Goal: Information Seeking & Learning: Learn about a topic

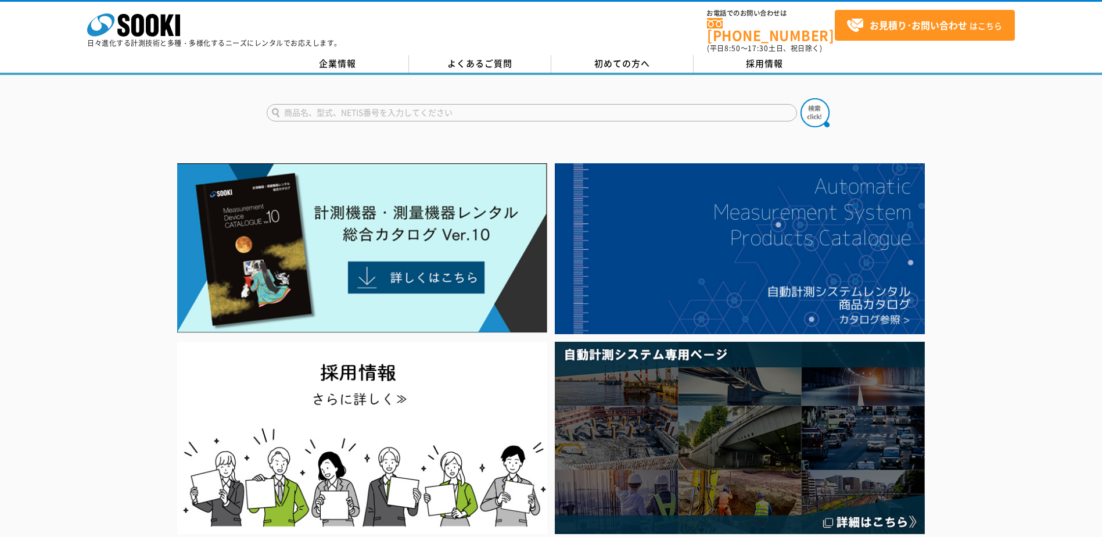
click at [433, 105] on input "text" at bounding box center [532, 112] width 531 height 17
type input "arx-150k"
click at [812, 108] on img at bounding box center [815, 112] width 29 height 29
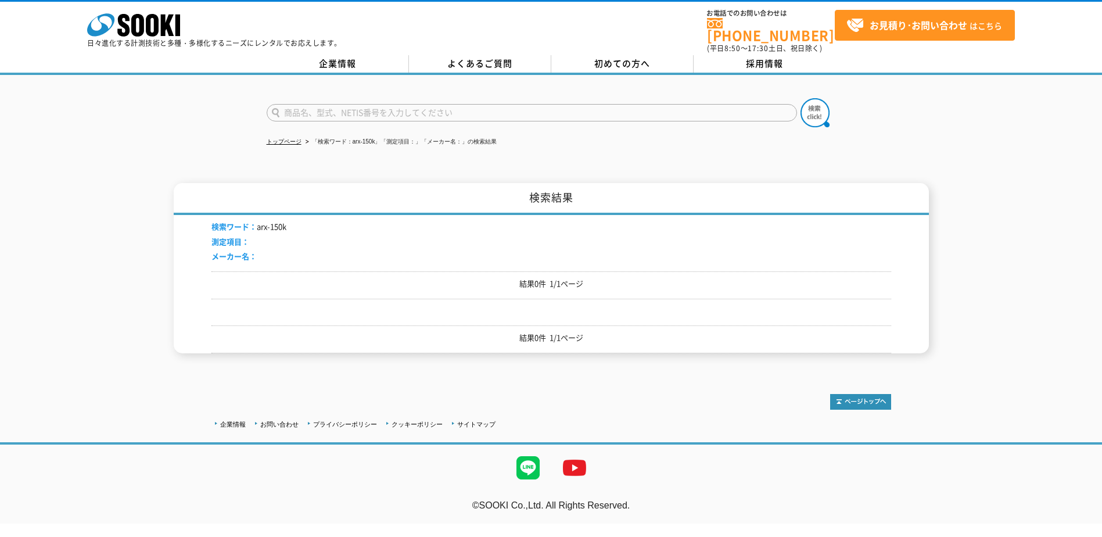
click at [361, 104] on input "text" at bounding box center [532, 112] width 531 height 17
type input "ARL"
click at [801, 98] on button at bounding box center [815, 112] width 29 height 29
click at [361, 104] on input "text" at bounding box center [532, 112] width 531 height 17
type input "ARX-150"
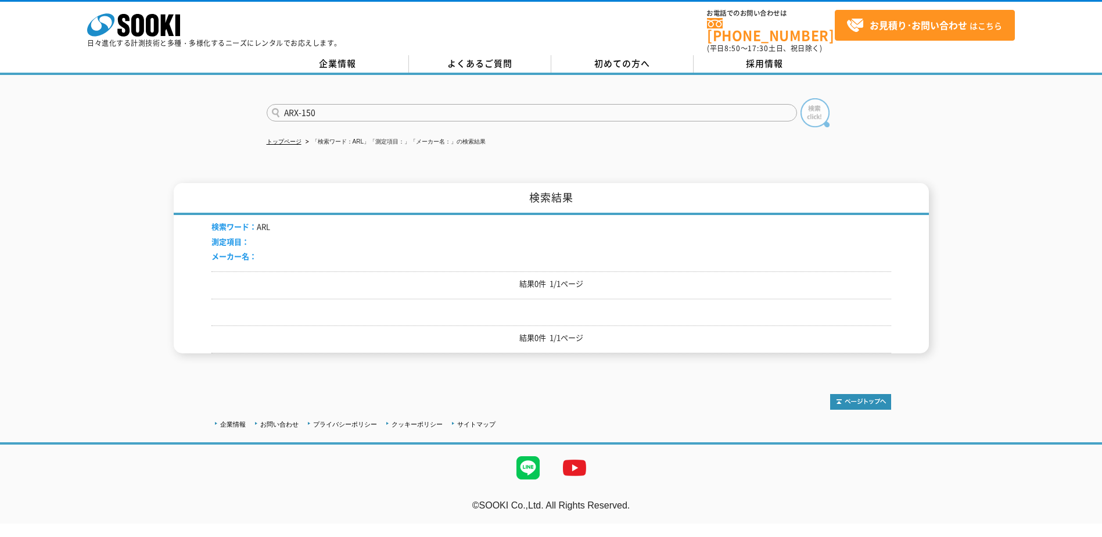
click at [809, 109] on img at bounding box center [815, 112] width 29 height 29
click at [263, 221] on li "検索ワード： ARX-150" at bounding box center [249, 227] width 74 height 12
click at [156, 21] on icon at bounding box center [152, 25] width 13 height 23
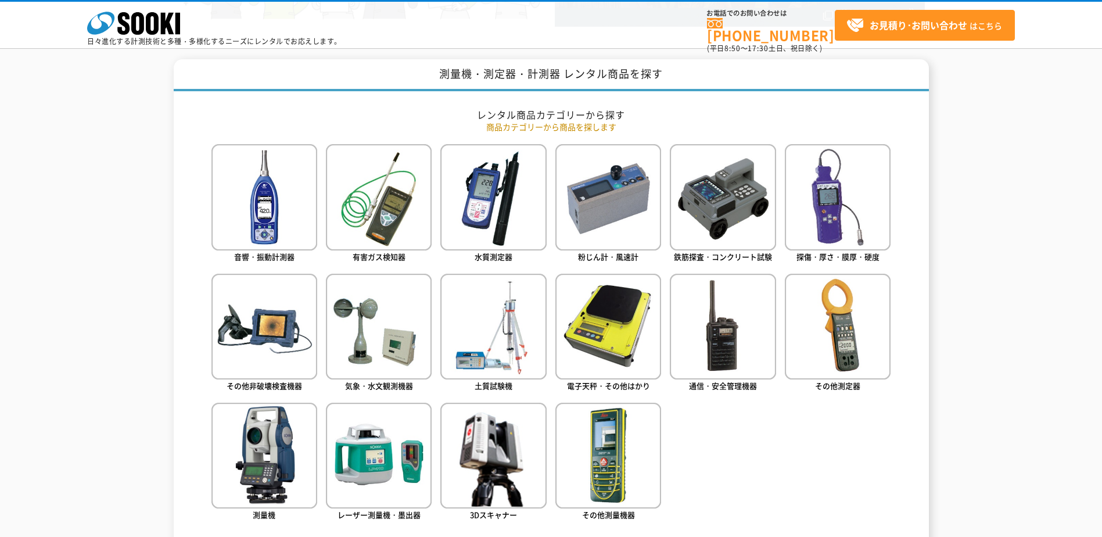
scroll to position [465, 0]
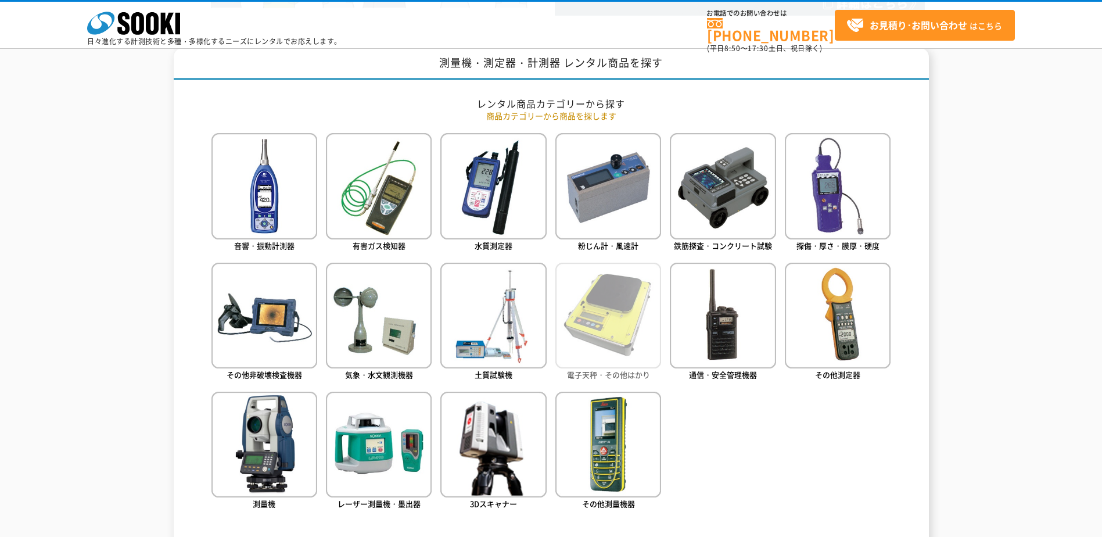
click at [617, 286] on img at bounding box center [608, 316] width 106 height 106
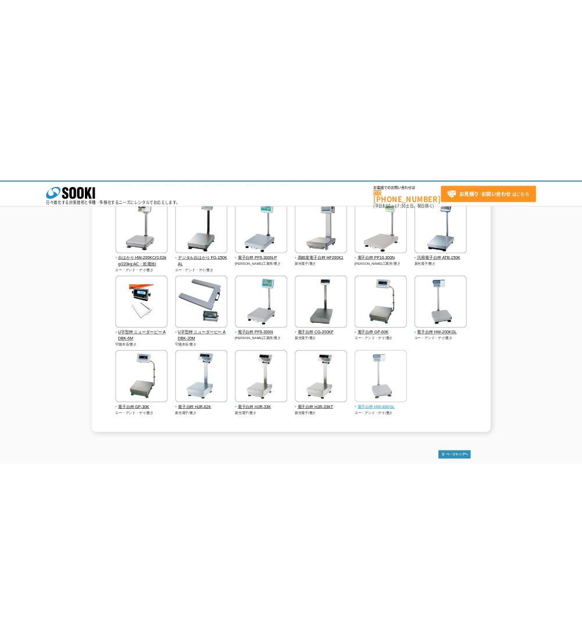
scroll to position [116, 0]
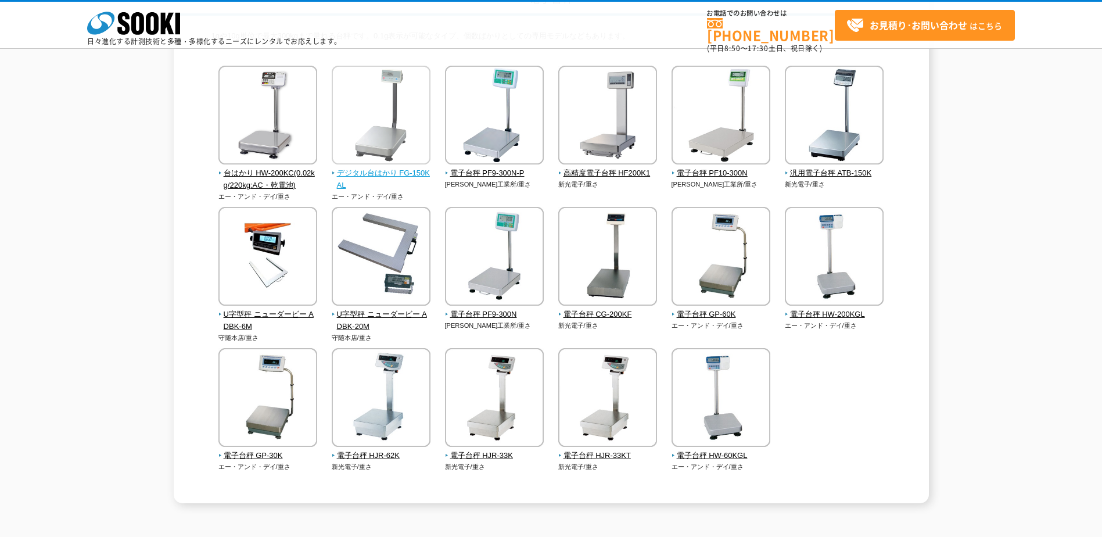
click at [407, 171] on span "デジタル台はかり FG-150KAL" at bounding box center [381, 179] width 99 height 24
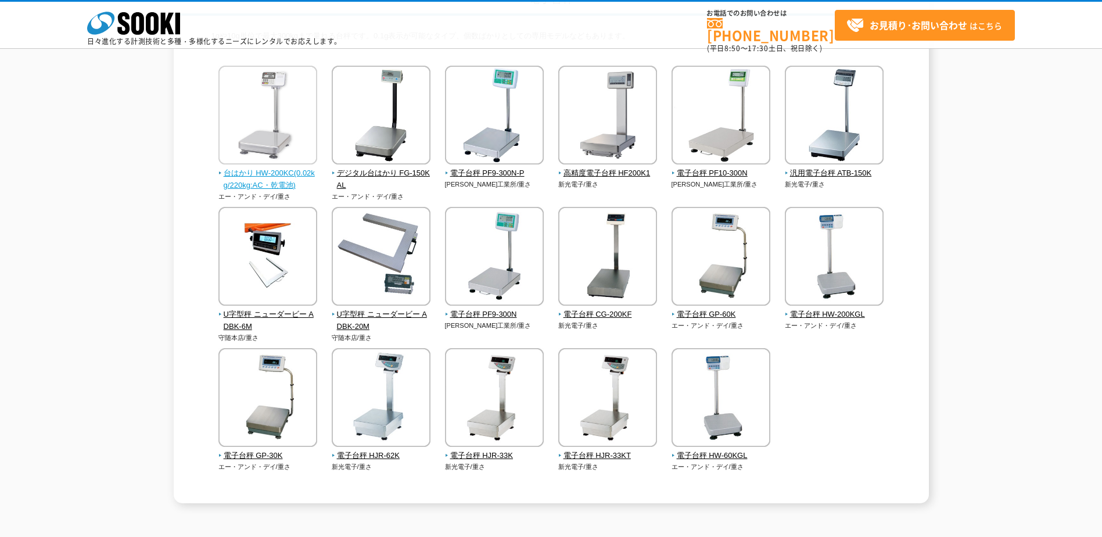
click at [279, 112] on img at bounding box center [267, 117] width 99 height 102
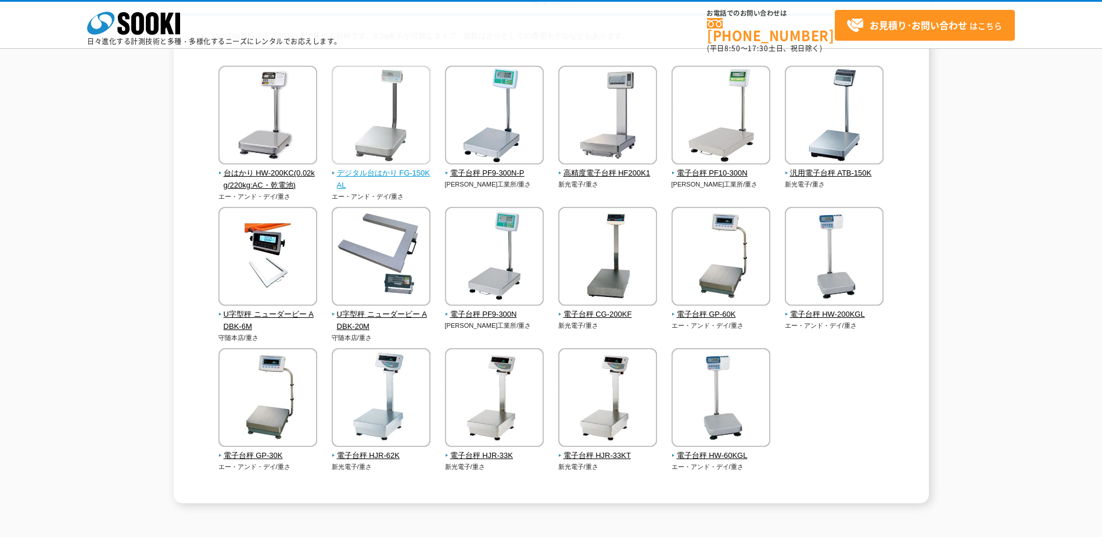
click at [399, 175] on span "デジタル台はかり FG-150KAL" at bounding box center [381, 179] width 99 height 24
click at [852, 173] on span "汎用電子台秤 ATB-150K" at bounding box center [834, 173] width 99 height 12
click at [720, 314] on span "電子台秤 GP-60K" at bounding box center [721, 315] width 99 height 12
click at [370, 452] on span "電子台秤 HJR-62K" at bounding box center [381, 456] width 99 height 12
click at [69, 275] on div "電子台秤 1gや10g単位で最大300kgまで量れる台秤です。0.1g表示が可能なタイプ、個数ばかりとしての専用モデルなどもあります。 台はかり HW-200…" at bounding box center [551, 243] width 1102 height 519
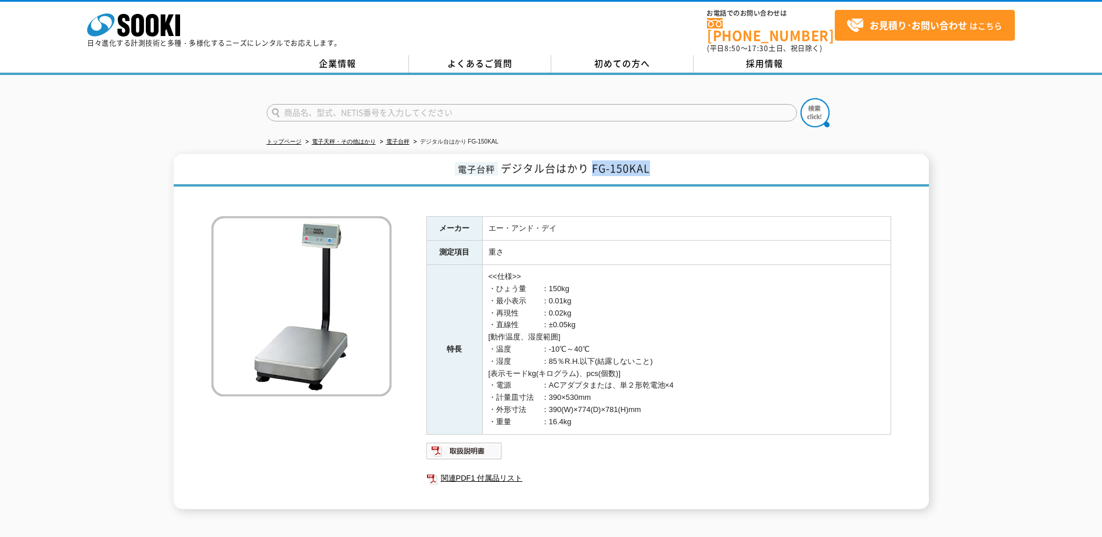
drag, startPoint x: 594, startPoint y: 162, endPoint x: 650, endPoint y: 162, distance: 55.2
click at [650, 162] on span "デジタル台はかり FG-150KAL" at bounding box center [575, 168] width 149 height 16
copy span "FG-150KAL"
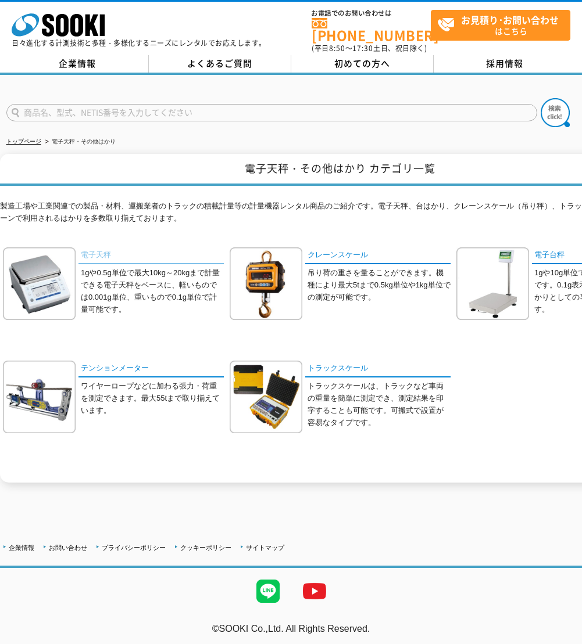
click at [92, 252] on link "電子天秤" at bounding box center [150, 256] width 145 height 17
click at [519, 272] on img at bounding box center [492, 284] width 73 height 73
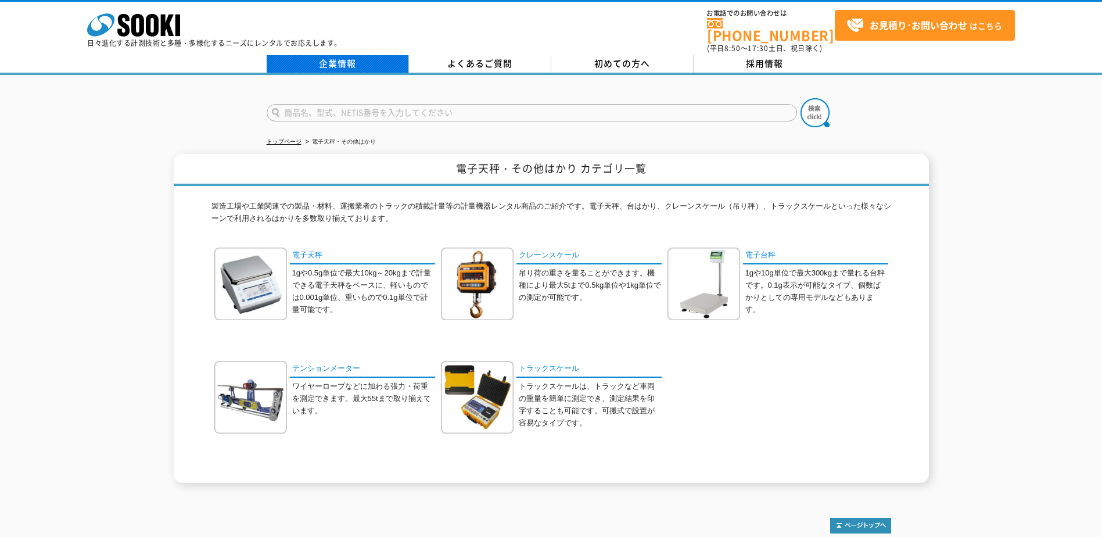
click at [328, 60] on link "企業情報" at bounding box center [338, 63] width 142 height 17
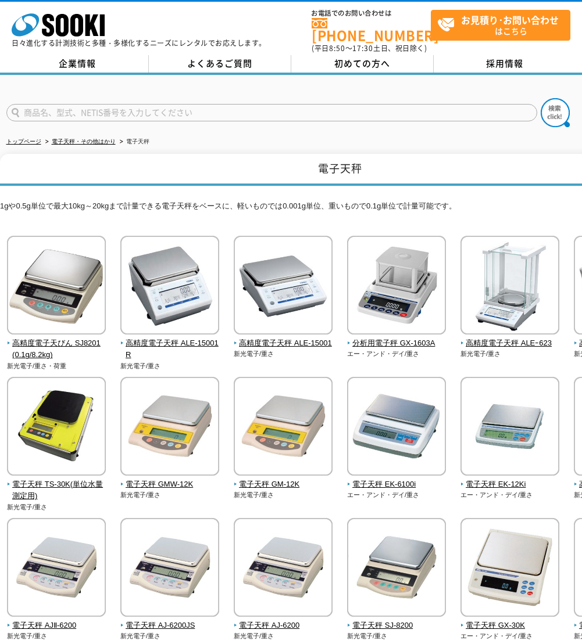
drag, startPoint x: 1, startPoint y: 119, endPoint x: 17, endPoint y: 65, distance: 56.4
click at [17, 66] on body "株式会社 ソーキ spMenu 日々進化する計測技術と多種・多様化するニーズにレンタルでお応えします。 お電話でのお問い合わせは [PHONE_NUMBER]…" at bounding box center [291, 483] width 582 height 967
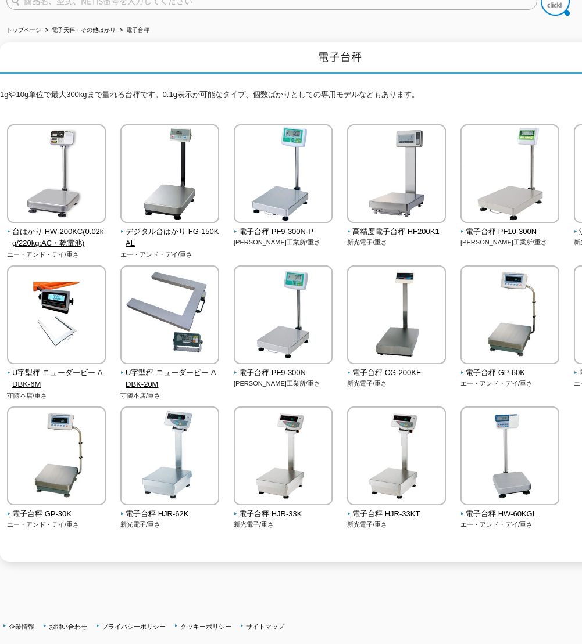
scroll to position [116, 0]
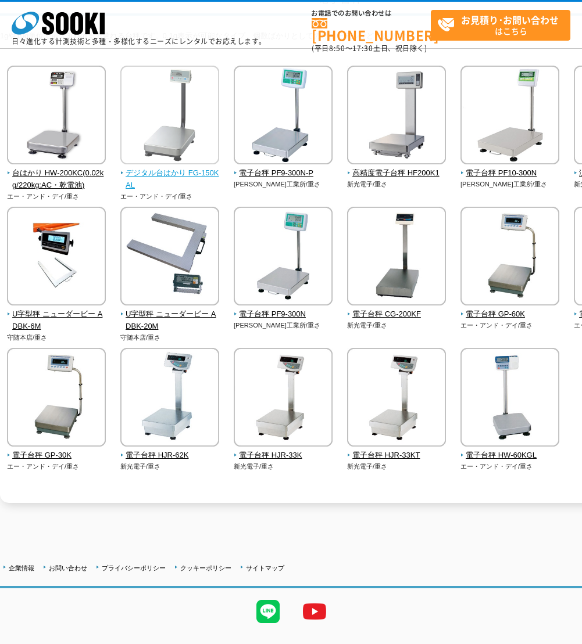
click at [196, 170] on span "デジタル台はかり FG-150KAL" at bounding box center [169, 179] width 99 height 24
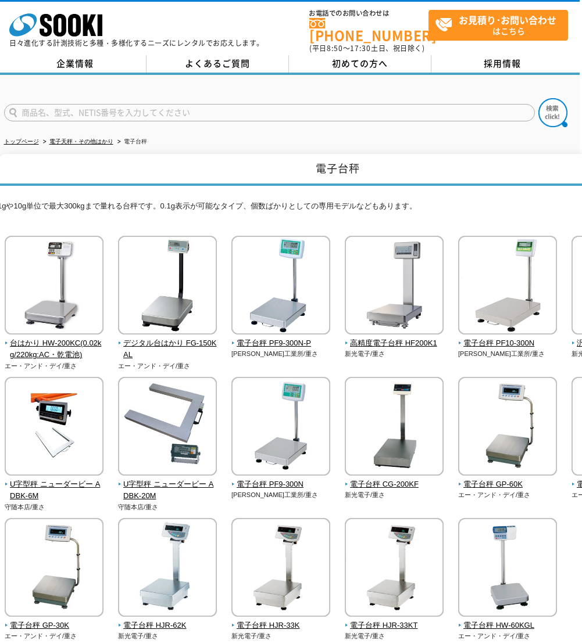
scroll to position [0, 0]
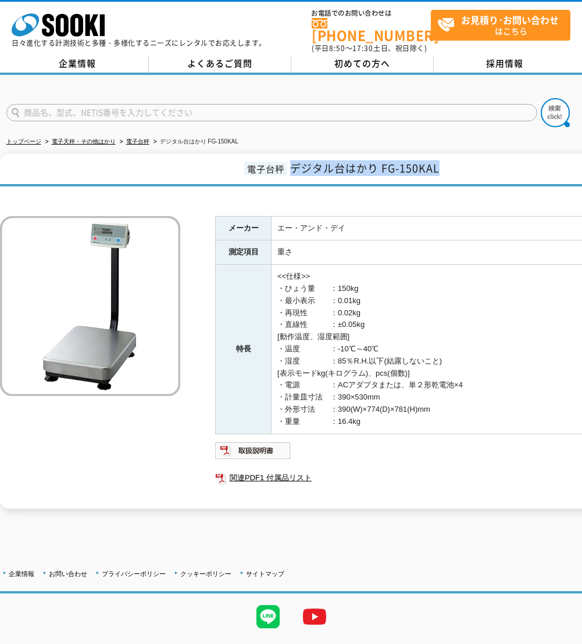
drag, startPoint x: 299, startPoint y: 160, endPoint x: 439, endPoint y: 166, distance: 140.2
click at [439, 166] on span "デジタル台はかり FG-150KAL" at bounding box center [364, 168] width 149 height 16
copy span "デジタル台はかり FG-150KAL"
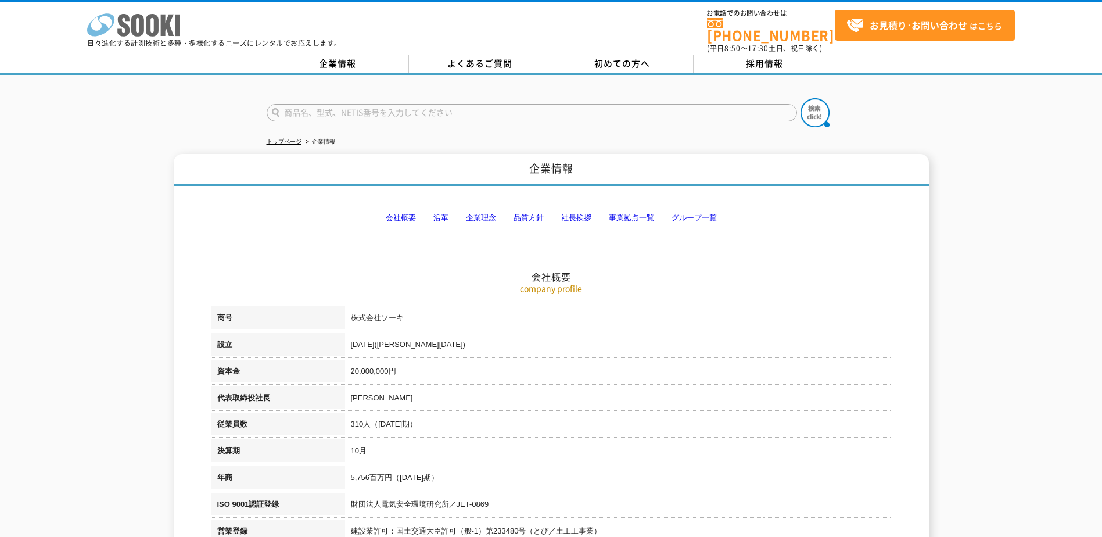
click at [159, 23] on icon "株式会社 ソーキ" at bounding box center [133, 24] width 93 height 23
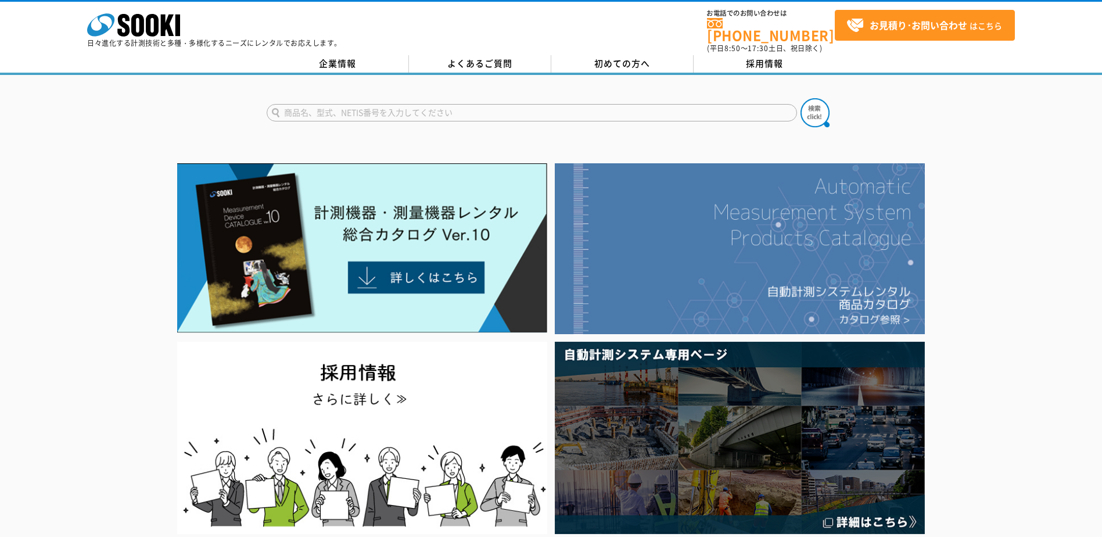
click at [683, 232] on img at bounding box center [740, 248] width 370 height 171
